Goal: Download file/media

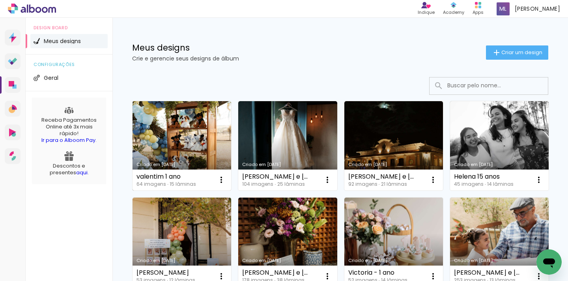
click at [193, 127] on link "Criado em [DATE]" at bounding box center [182, 145] width 99 height 89
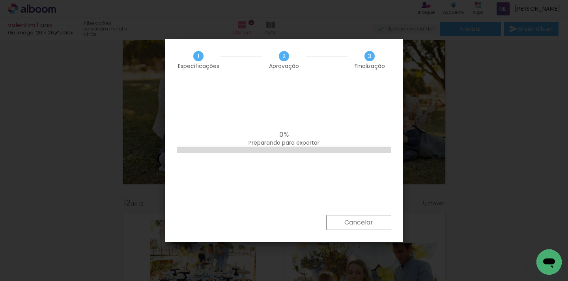
scroll to position [176, 0]
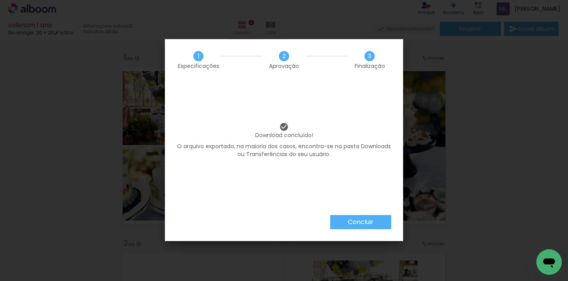
scroll to position [176, 0]
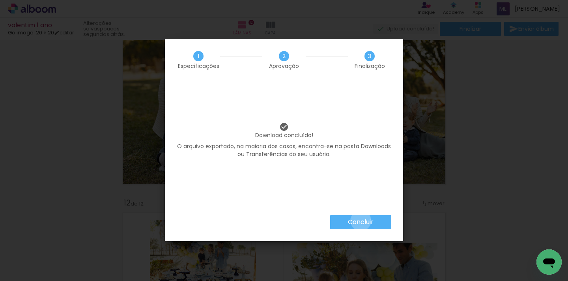
click at [0, 0] on slot "Concluir" at bounding box center [0, 0] width 0 height 0
